Goal: Find specific page/section: Find specific page/section

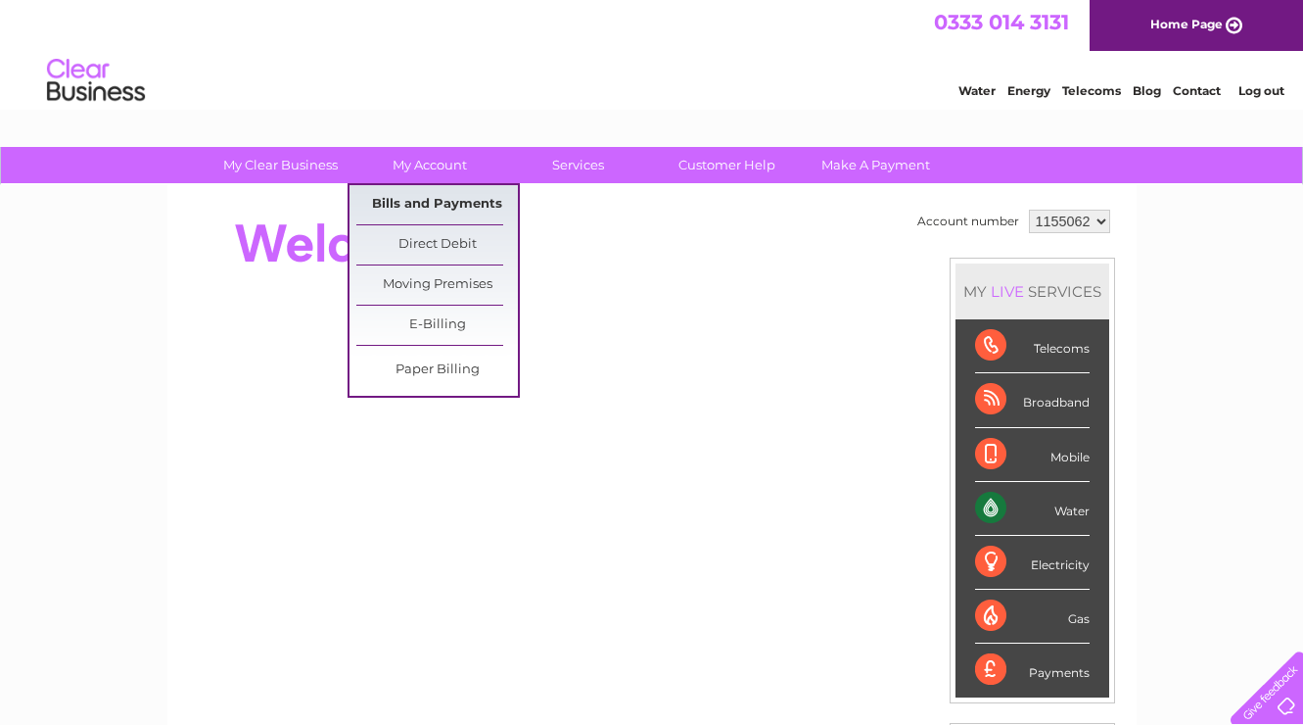
click at [411, 211] on link "Bills and Payments" at bounding box center [437, 204] width 162 height 39
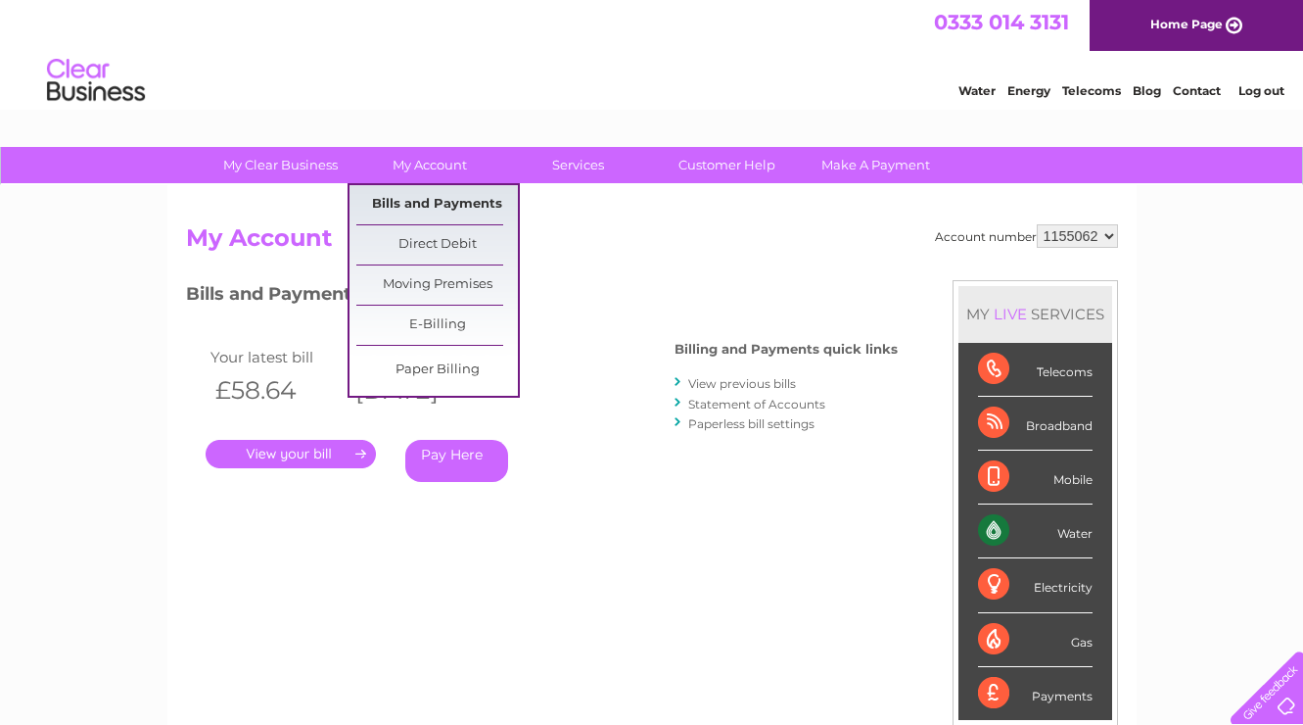
click at [436, 211] on link "Bills and Payments" at bounding box center [437, 204] width 162 height 39
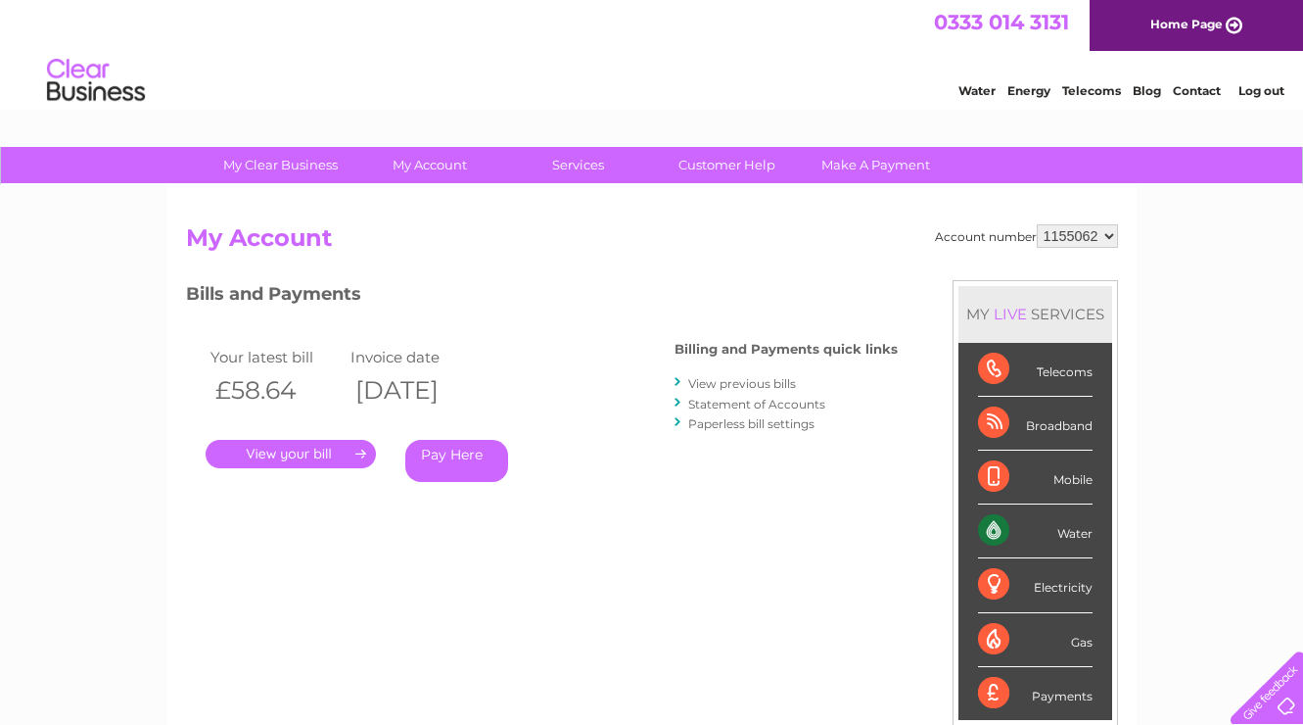
click at [738, 404] on link "Statement of Accounts" at bounding box center [756, 404] width 137 height 15
